Goal: Information Seeking & Learning: Learn about a topic

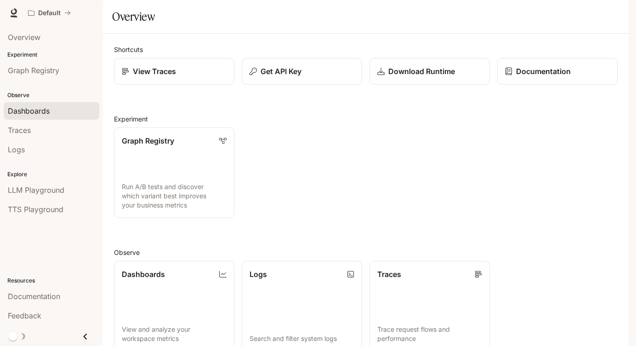
click at [46, 112] on span "Dashboards" at bounding box center [29, 110] width 42 height 11
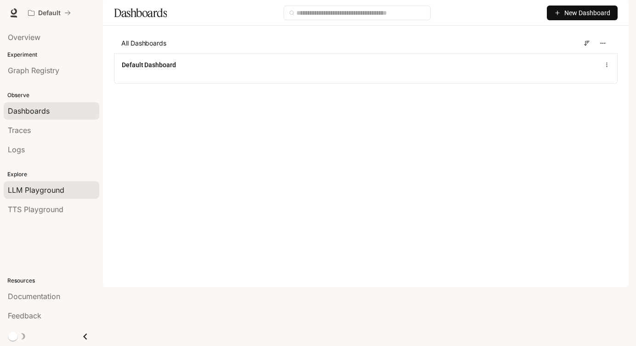
click at [33, 190] on span "LLM Playground" at bounding box center [36, 189] width 57 height 11
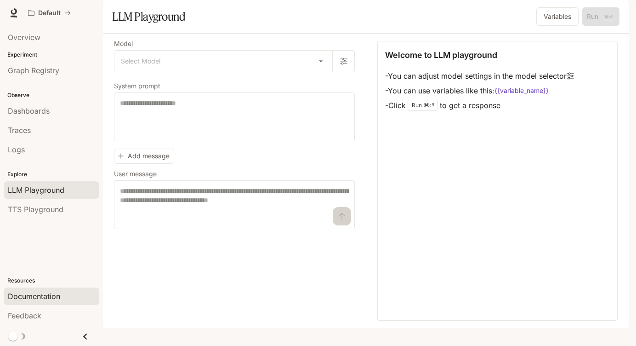
click at [33, 293] on span "Documentation" at bounding box center [34, 296] width 52 height 11
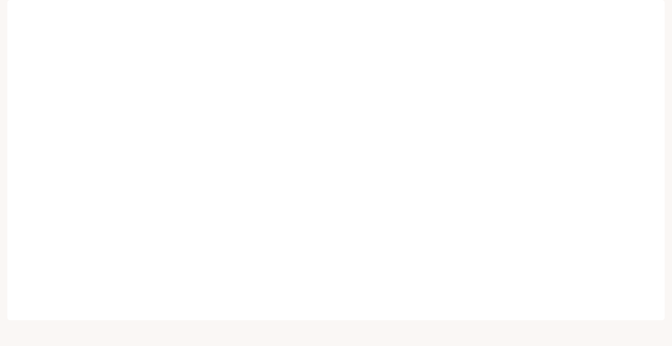
click at [26, 12] on button "Default" at bounding box center [49, 13] width 51 height 18
